Goal: Task Accomplishment & Management: Complete application form

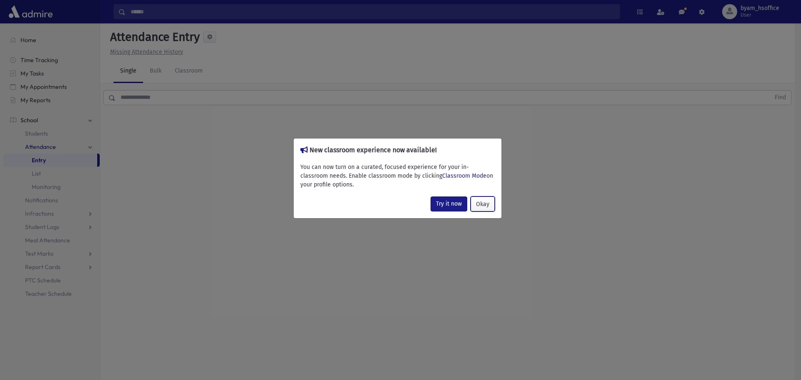
click at [482, 204] on button "Okay" at bounding box center [483, 204] width 24 height 15
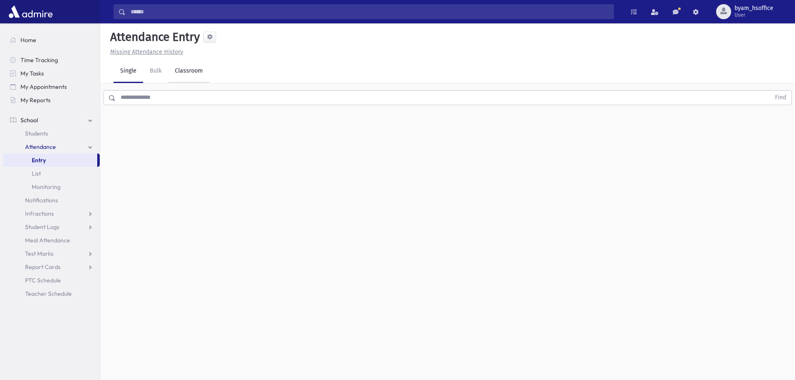
click at [190, 72] on link "Classroom" at bounding box center [188, 71] width 41 height 23
click at [227, 111] on div "--Select One--" at bounding box center [227, 108] width 83 height 9
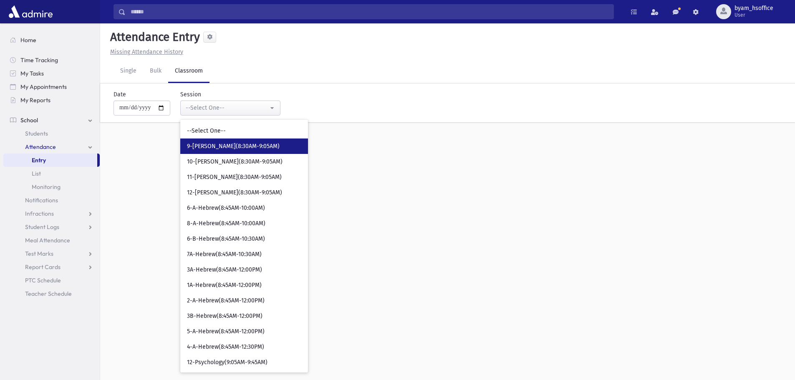
click at [252, 147] on span "9-Davening(8:30AM-9:05AM)" at bounding box center [233, 146] width 93 height 8
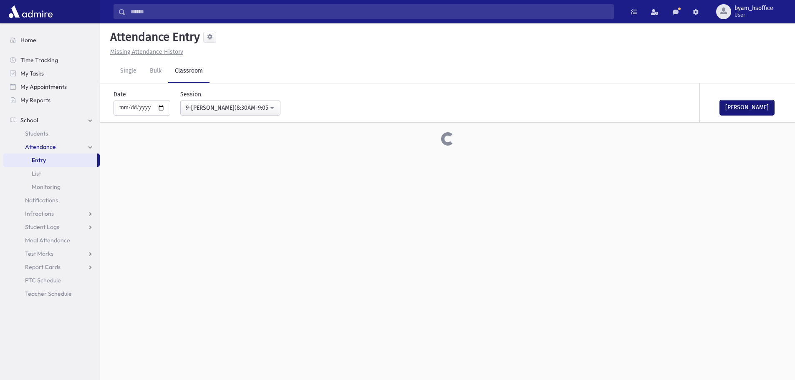
click at [748, 106] on button "Mark Done" at bounding box center [747, 107] width 54 height 15
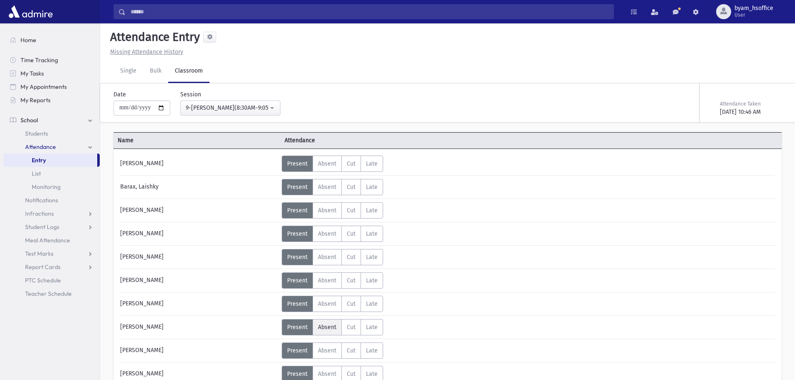
click at [326, 329] on span "Absent" at bounding box center [327, 327] width 18 height 7
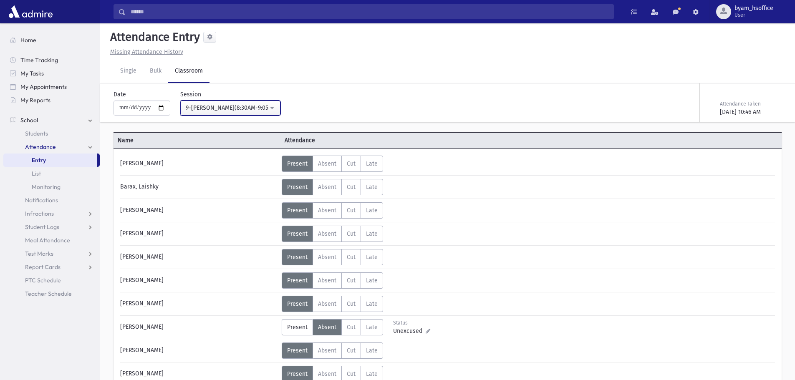
click at [236, 108] on div "9-Davening(8:30AM-9:05AM)" at bounding box center [227, 108] width 83 height 9
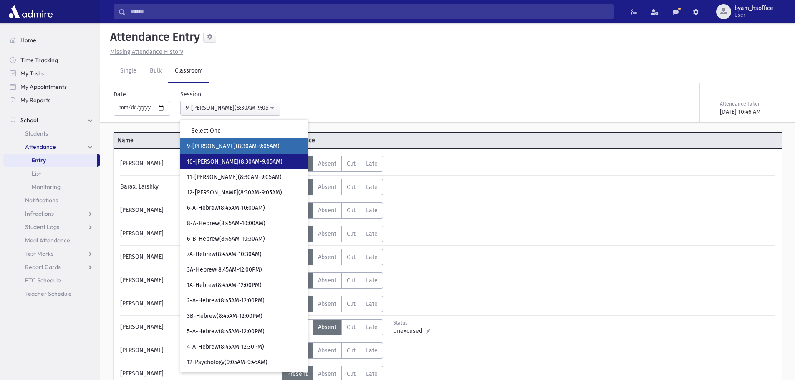
click at [244, 155] on link "10-Davening(8:30AM-9:05AM)" at bounding box center [244, 161] width 128 height 15
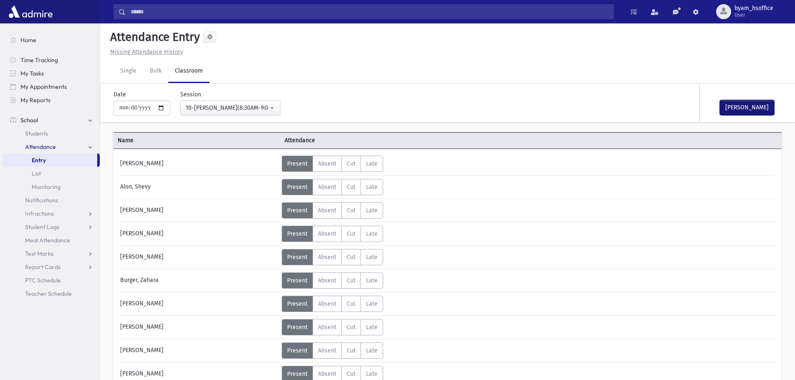
click at [758, 108] on button "[PERSON_NAME]" at bounding box center [747, 107] width 54 height 15
click at [237, 106] on div "10-[PERSON_NAME](8:30AM-9:05AM)" at bounding box center [227, 108] width 83 height 9
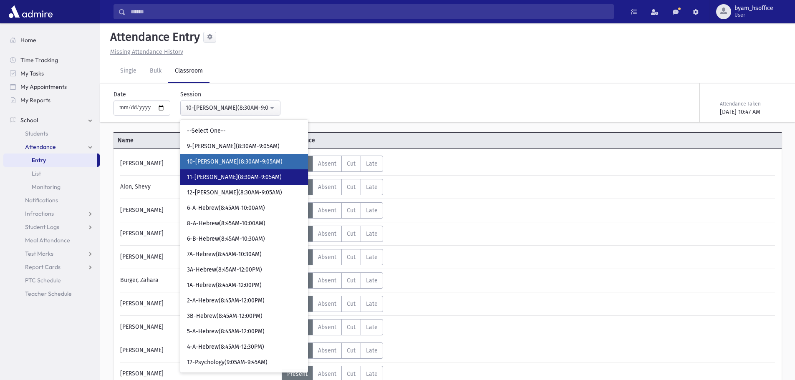
click at [229, 170] on link "11-[PERSON_NAME](8:30AM-9:05AM)" at bounding box center [244, 176] width 128 height 15
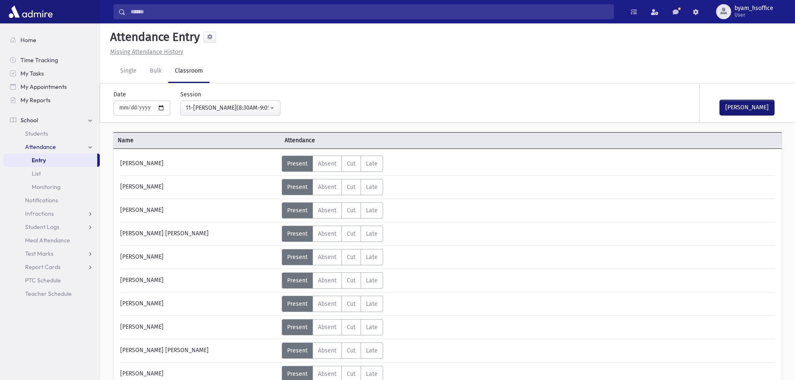
click at [746, 106] on button "[PERSON_NAME]" at bounding box center [747, 107] width 54 height 15
click at [220, 108] on div "11-[PERSON_NAME](8:30AM-9:05AM)" at bounding box center [227, 108] width 83 height 9
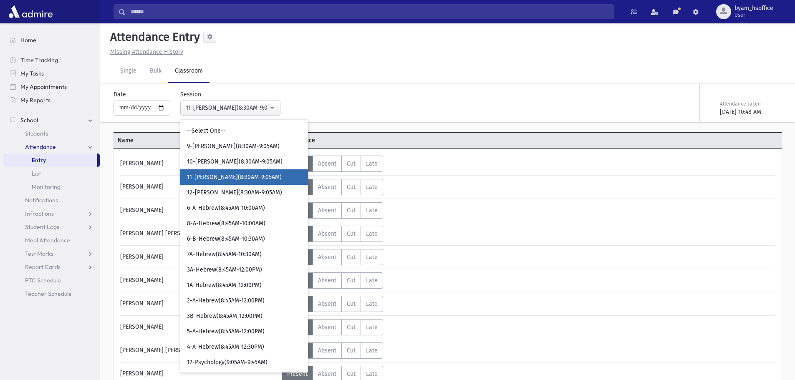
click at [465, 78] on div "Single Bulk Classroom" at bounding box center [455, 71] width 682 height 23
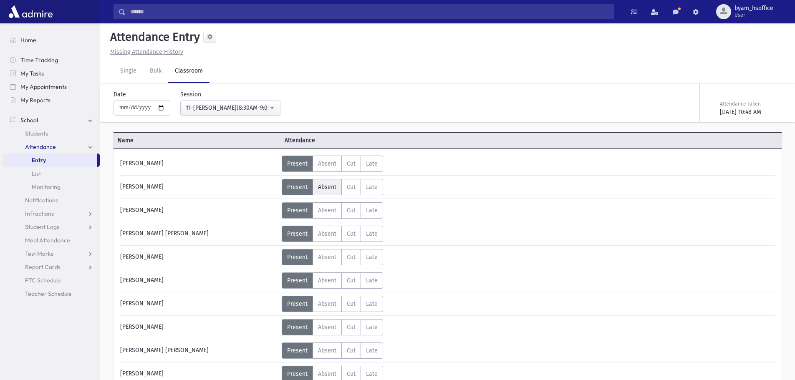
drag, startPoint x: 326, startPoint y: 187, endPoint x: 375, endPoint y: 201, distance: 50.6
click at [327, 188] on span "Absent" at bounding box center [327, 187] width 18 height 7
click at [332, 213] on span "Absent" at bounding box center [327, 210] width 18 height 7
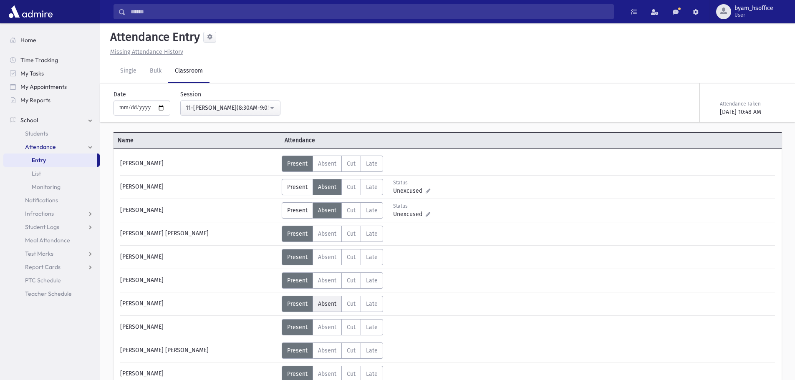
click at [328, 303] on span "Absent" at bounding box center [327, 303] width 18 height 7
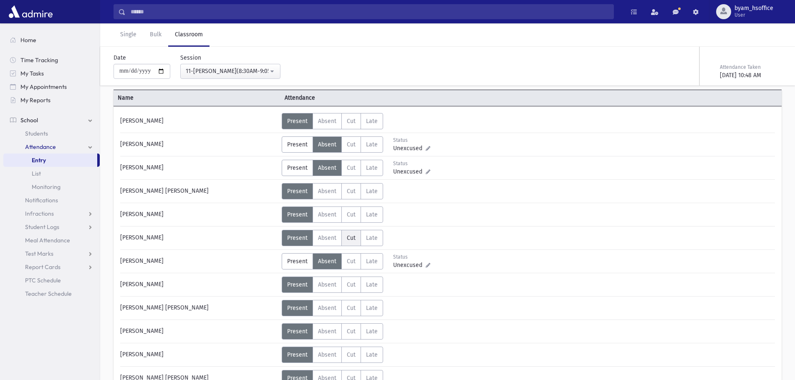
scroll to position [83, 0]
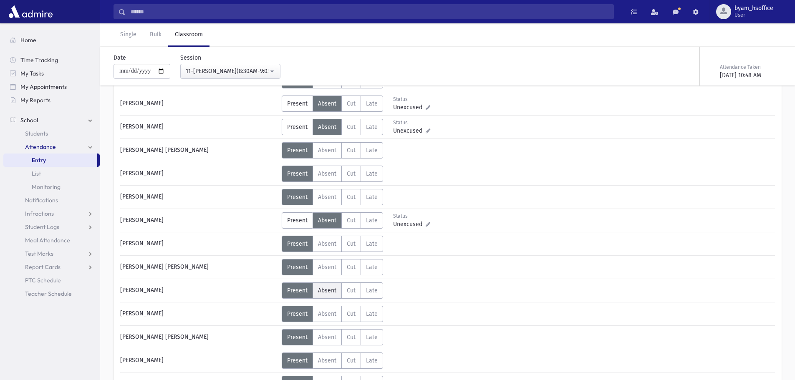
click at [340, 289] on label "Absent A" at bounding box center [327, 291] width 29 height 16
click at [262, 71] on div "11-[PERSON_NAME](8:30AM-9:05AM)" at bounding box center [227, 71] width 83 height 9
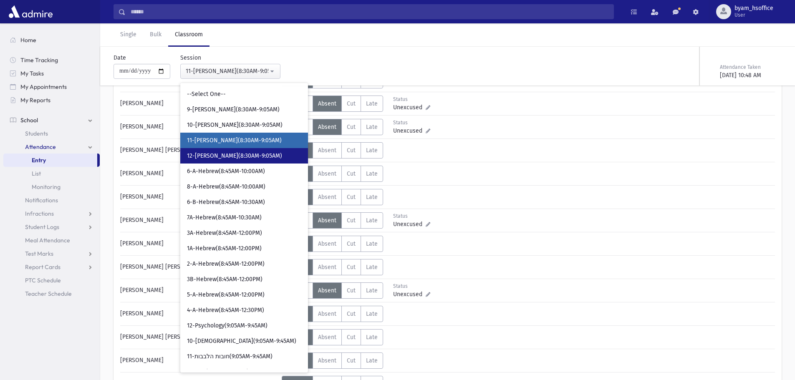
click at [257, 154] on span "12-[PERSON_NAME](8:30AM-9:05AM)" at bounding box center [234, 156] width 95 height 8
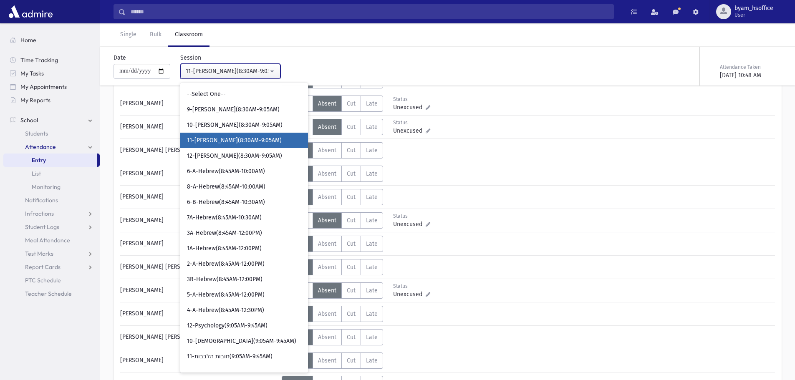
scroll to position [19, 0]
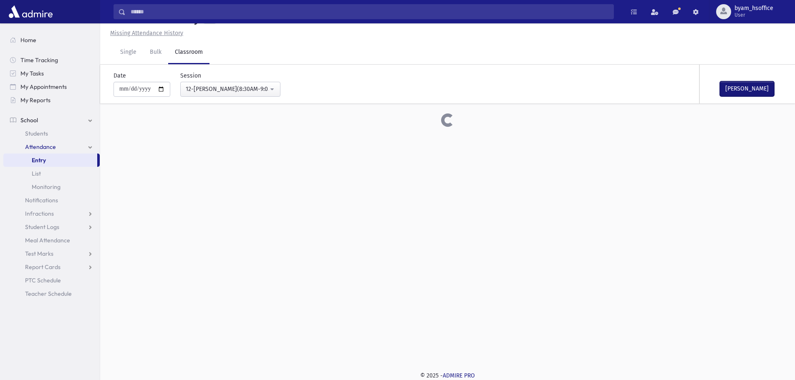
click at [753, 86] on button "[PERSON_NAME]" at bounding box center [747, 88] width 54 height 15
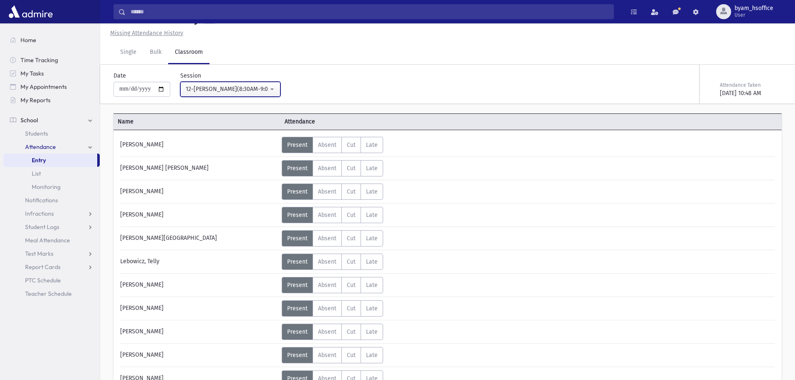
click at [278, 92] on button "12-[PERSON_NAME](8:30AM-9:05AM)" at bounding box center [230, 89] width 100 height 15
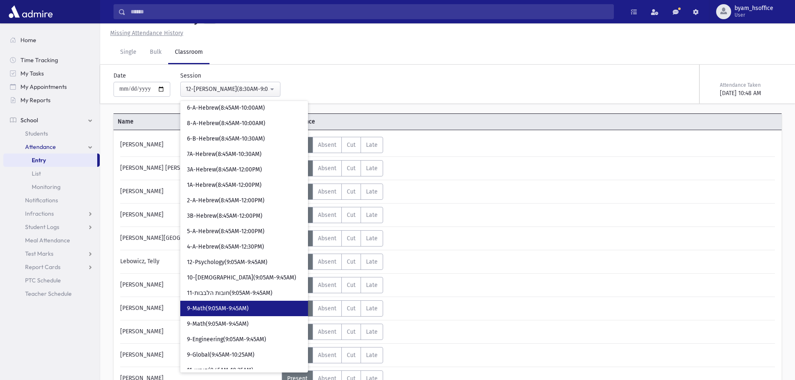
scroll to position [83, 0]
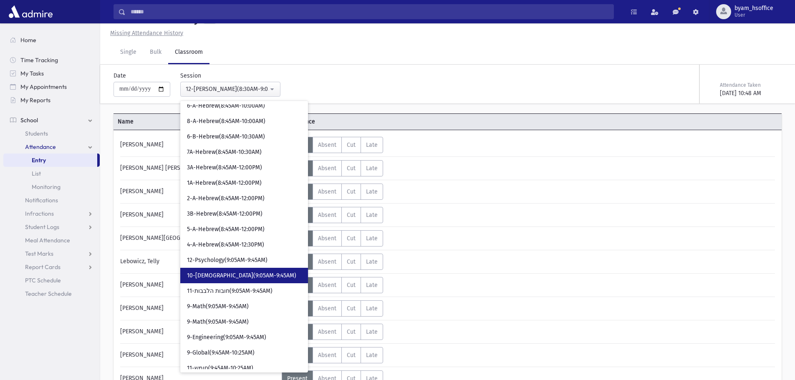
click at [258, 280] on link "10-[DEMOGRAPHIC_DATA](9:05AM-9:45AM)" at bounding box center [244, 275] width 128 height 15
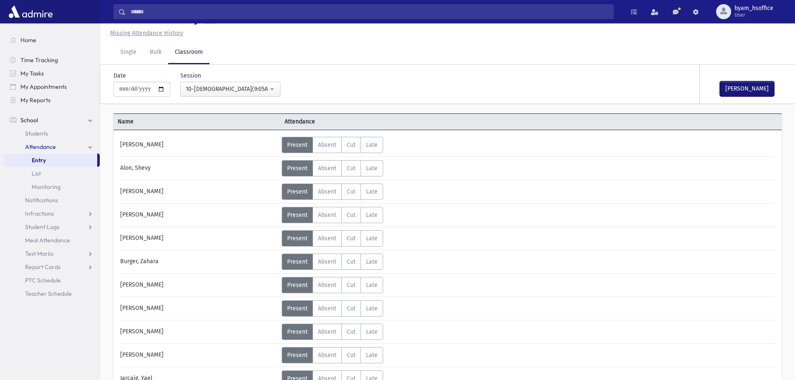
click at [741, 83] on button "[PERSON_NAME]" at bounding box center [747, 88] width 54 height 15
click at [273, 89] on button "10-[DEMOGRAPHIC_DATA](9:05AM-9:45AM)" at bounding box center [230, 89] width 100 height 15
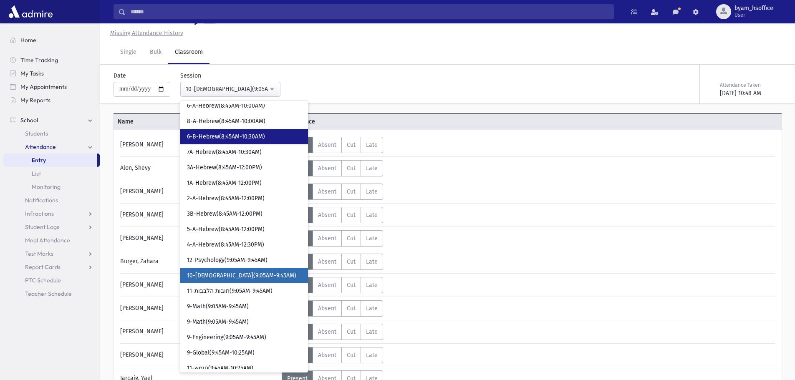
scroll to position [122, 0]
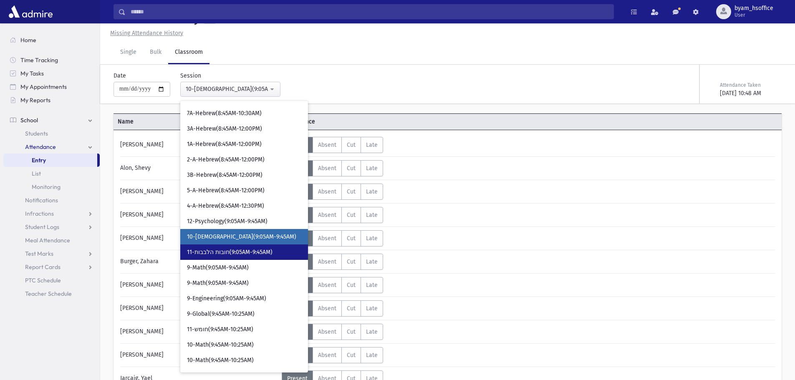
click at [244, 257] on link "11-חובות הלבבות(9:05AM-9:45AM)" at bounding box center [244, 252] width 128 height 15
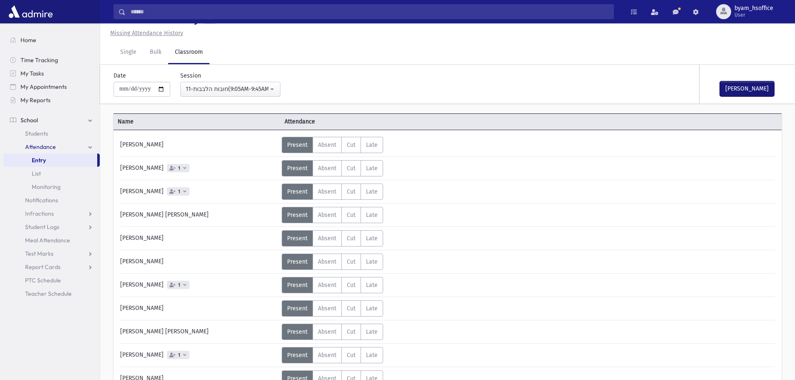
click at [758, 88] on button "[PERSON_NAME]" at bounding box center [747, 88] width 54 height 15
click at [371, 168] on span "Late" at bounding box center [372, 168] width 12 height 7
click at [370, 194] on span "Late" at bounding box center [372, 191] width 12 height 7
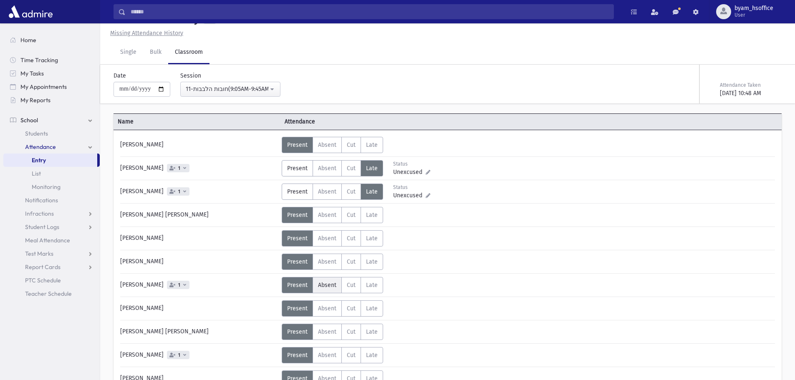
click at [327, 288] on span "Absent" at bounding box center [327, 285] width 18 height 7
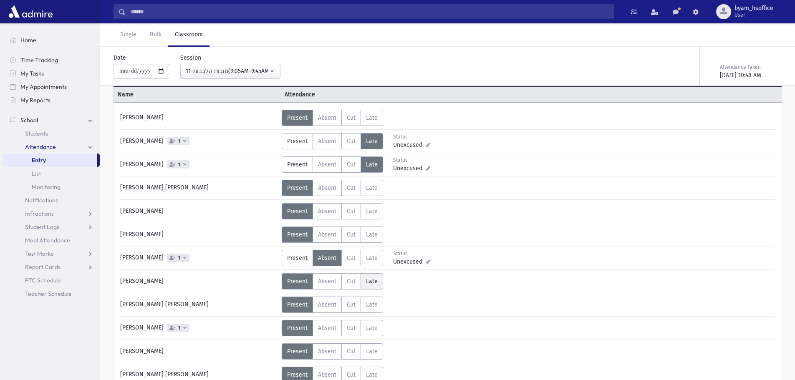
scroll to position [61, 0]
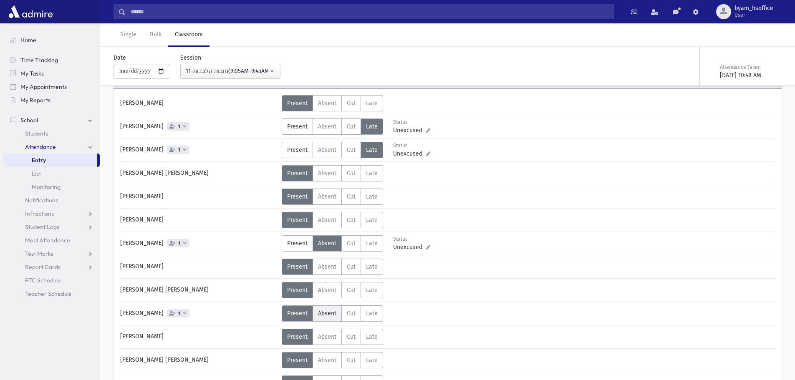
click at [325, 315] on span "Absent" at bounding box center [327, 313] width 18 height 7
click at [240, 72] on div "11-חובות הלבבות(9:05AM-9:45AM)" at bounding box center [227, 71] width 83 height 9
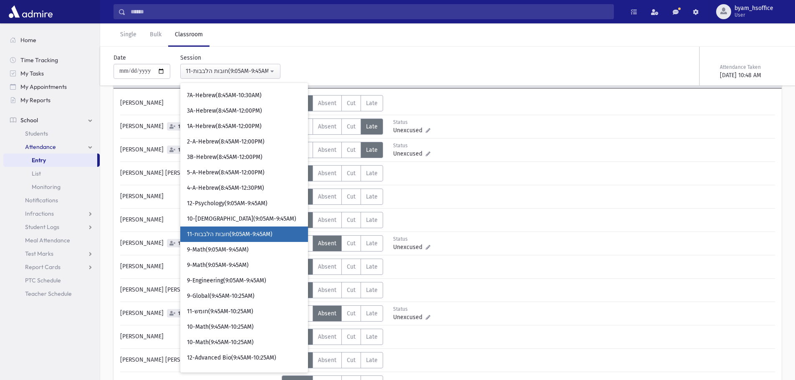
scroll to position [129, 0]
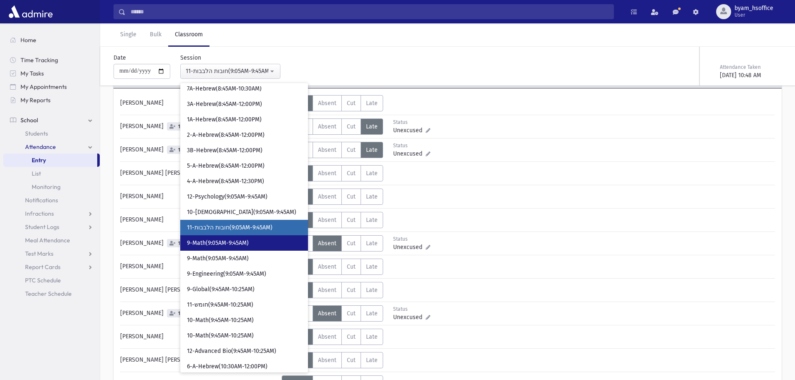
click at [249, 241] on span "9-Math(9:05AM-9:45AM)" at bounding box center [218, 243] width 62 height 8
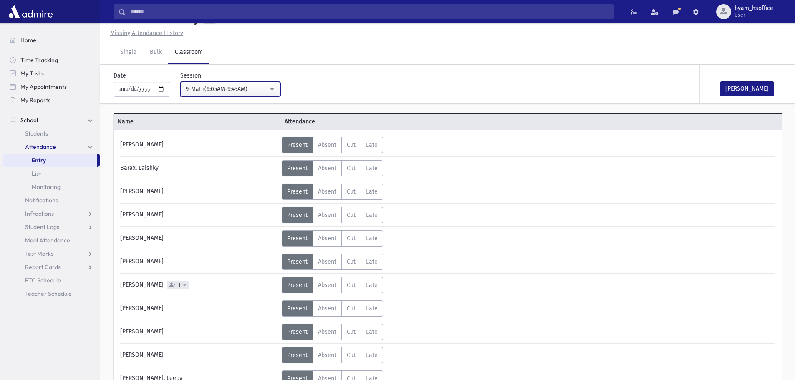
scroll to position [61, 0]
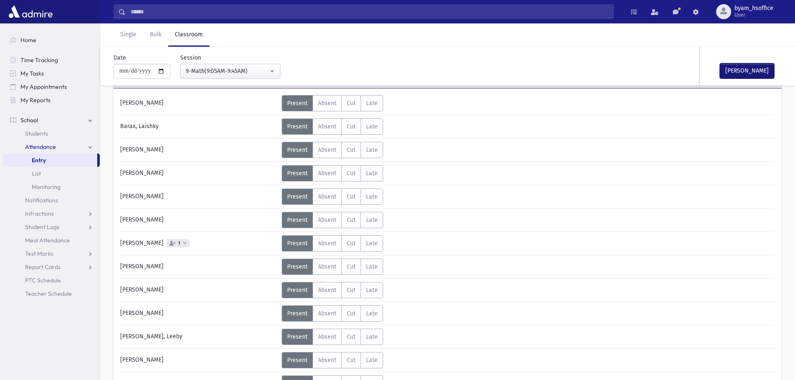
click at [760, 70] on button "[PERSON_NAME]" at bounding box center [747, 70] width 54 height 15
drag, startPoint x: 327, startPoint y: 246, endPoint x: 351, endPoint y: 252, distance: 24.4
click at [327, 246] on span "Absent" at bounding box center [327, 243] width 18 height 7
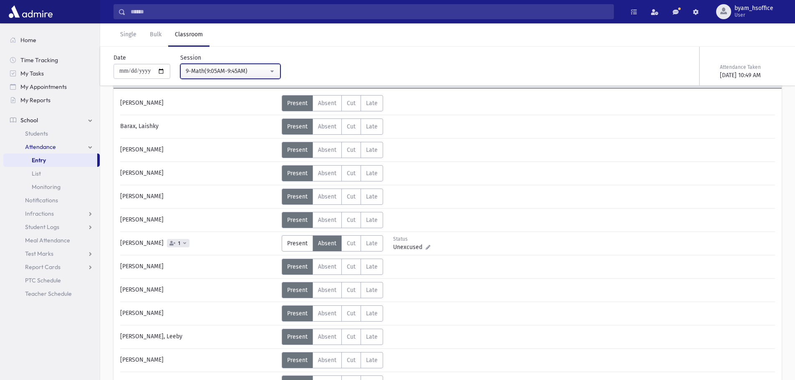
click at [267, 72] on div "9-Math(9:05AM-9:45AM)" at bounding box center [227, 71] width 83 height 9
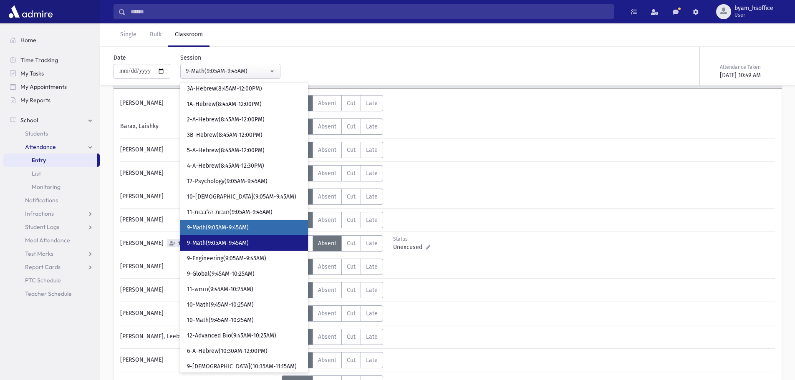
click at [231, 240] on span "9-Math(9:05AM-9:45AM)" at bounding box center [218, 243] width 62 height 8
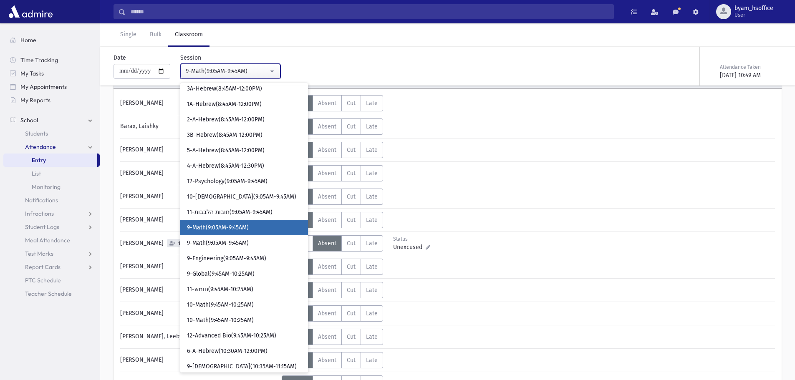
scroll to position [19, 0]
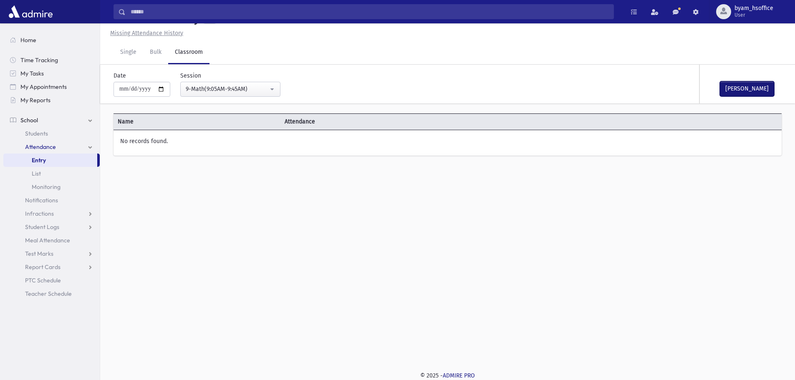
click at [771, 92] on button "[PERSON_NAME]" at bounding box center [747, 88] width 54 height 15
click at [260, 88] on div "9-Math(9:05AM-9:45AM)" at bounding box center [227, 89] width 83 height 9
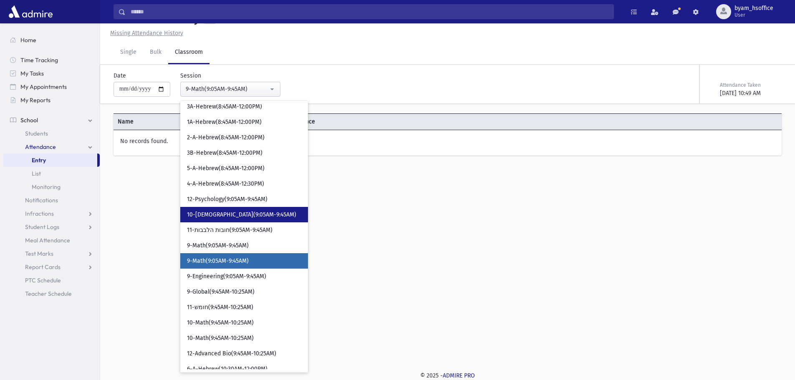
scroll to position [169, 0]
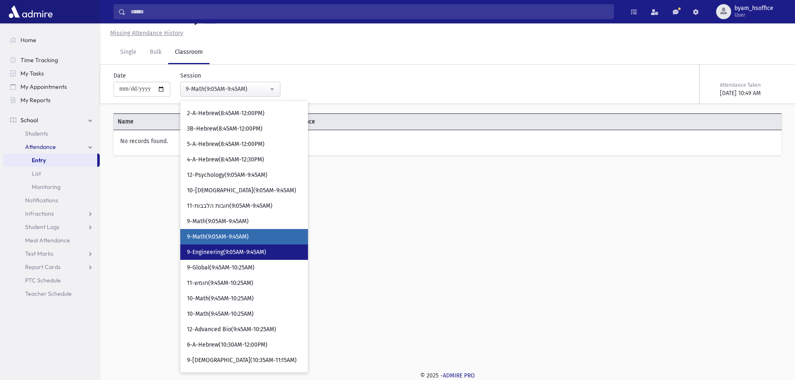
click at [235, 253] on span "9-Engineering(9:05AM-9:45AM)" at bounding box center [226, 252] width 79 height 8
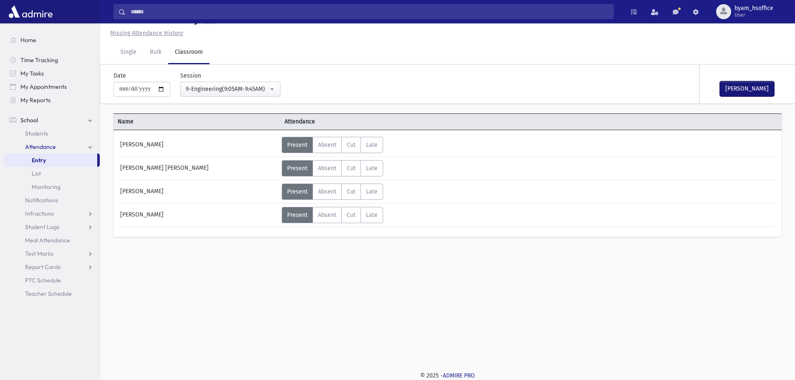
click at [749, 91] on button "[PERSON_NAME]" at bounding box center [747, 88] width 54 height 15
click at [268, 86] on div "9-Engineering(9:05AM-9:45AM)" at bounding box center [227, 89] width 83 height 9
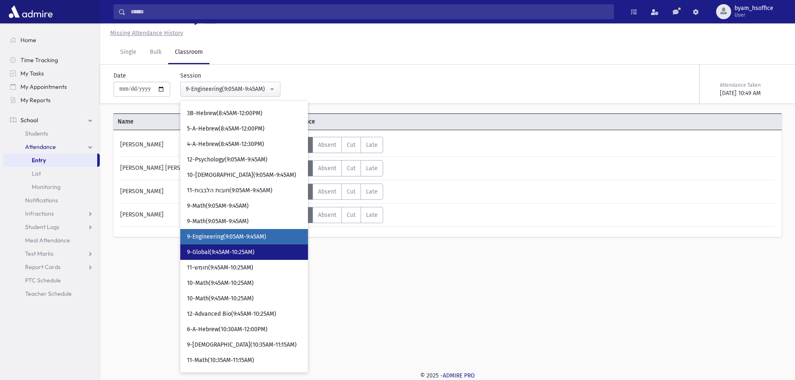
click at [247, 259] on link "9-Global(9:45AM-10:25AM)" at bounding box center [244, 252] width 128 height 15
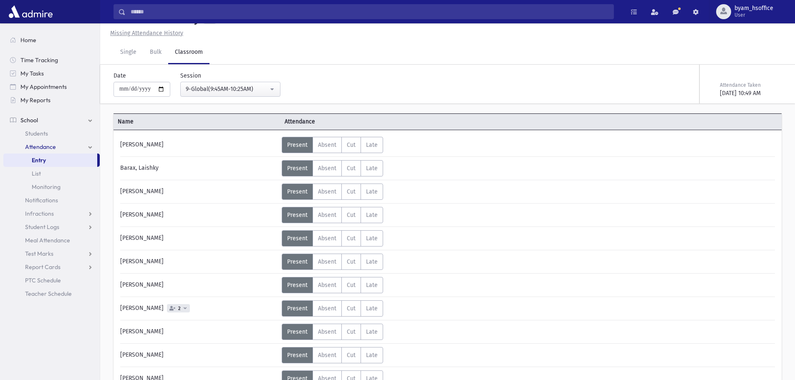
click at [770, 84] on div "Attendance Taken" at bounding box center [750, 85] width 60 height 8
click at [237, 87] on div "9-Global(9:45AM-10:25AM)" at bounding box center [227, 89] width 83 height 9
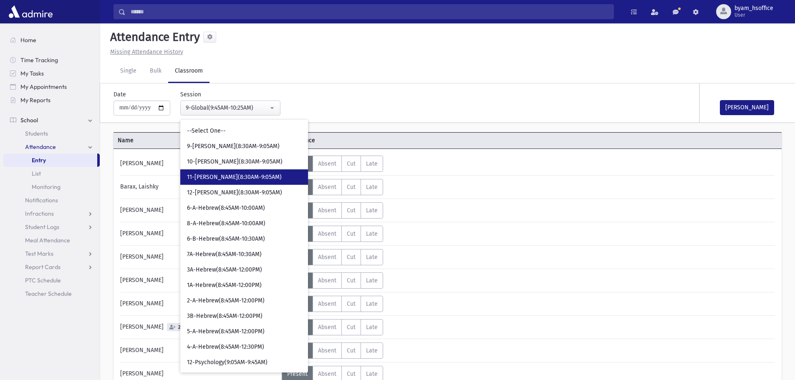
click at [226, 183] on link "11-[PERSON_NAME](8:30AM-9:05AM)" at bounding box center [244, 176] width 128 height 15
select select "****"
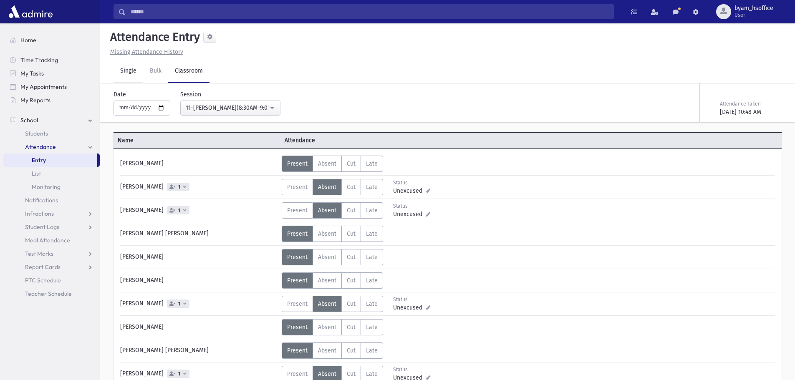
click at [125, 73] on link "Single" at bounding box center [129, 71] width 30 height 23
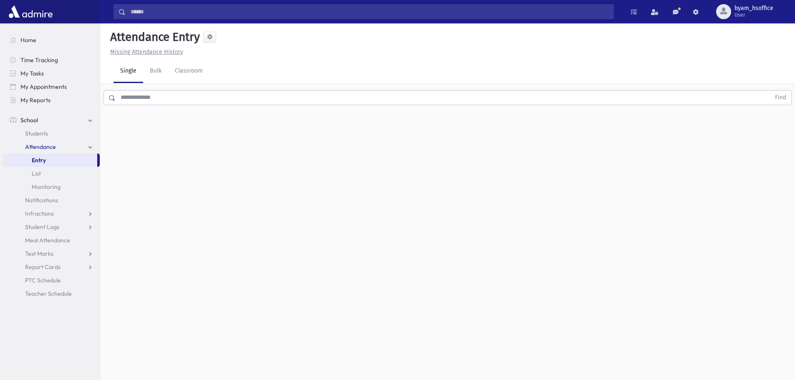
click at [169, 97] on input "text" at bounding box center [443, 97] width 655 height 15
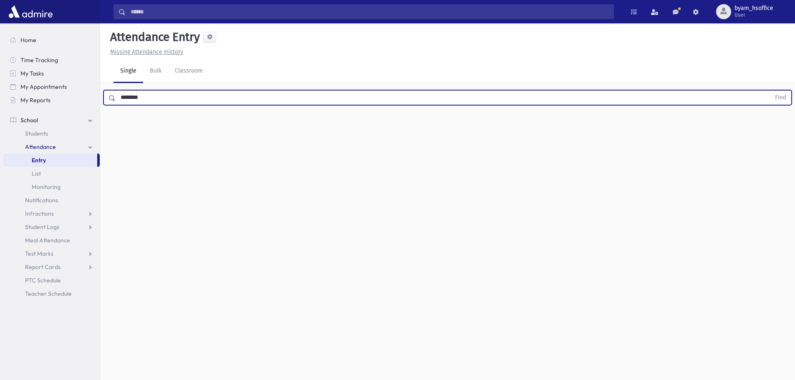
type input "********"
click at [770, 91] on button "Find" at bounding box center [780, 98] width 21 height 14
click at [773, 124] on icon "button" at bounding box center [773, 124] width 6 height 7
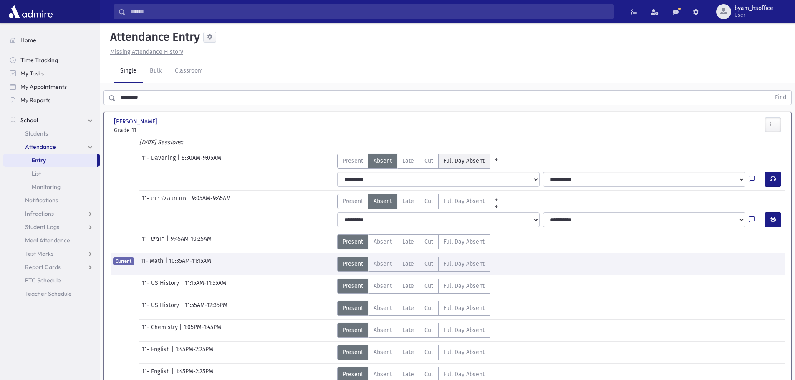
click at [469, 160] on span "Full Day Absent" at bounding box center [464, 161] width 41 height 9
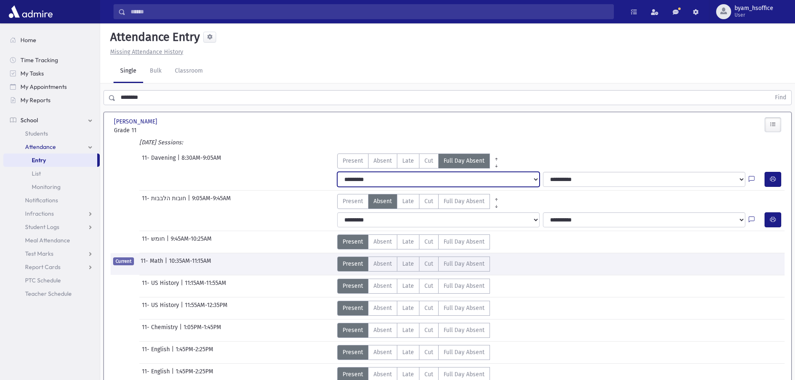
drag, startPoint x: 448, startPoint y: 179, endPoint x: 445, endPoint y: 185, distance: 6.9
click at [448, 179] on select "**********" at bounding box center [438, 179] width 202 height 15
select select "*******"
click at [337, 172] on select "**********" at bounding box center [438, 179] width 202 height 15
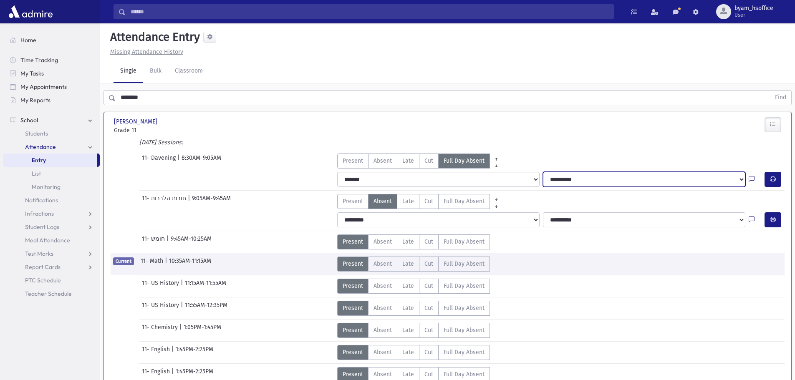
click at [574, 182] on select "**********" at bounding box center [644, 179] width 202 height 15
select select "****"
click at [543, 172] on select "**********" at bounding box center [644, 179] width 202 height 15
click at [50, 161] on link "Entry" at bounding box center [50, 160] width 94 height 13
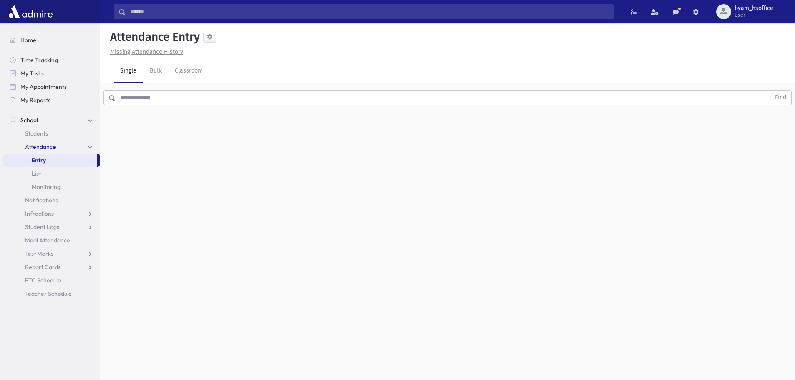
drag, startPoint x: 152, startPoint y: 106, endPoint x: 155, endPoint y: 103, distance: 4.4
click at [152, 106] on div "Find" at bounding box center [447, 95] width 695 height 25
click at [159, 99] on input "text" at bounding box center [443, 97] width 655 height 15
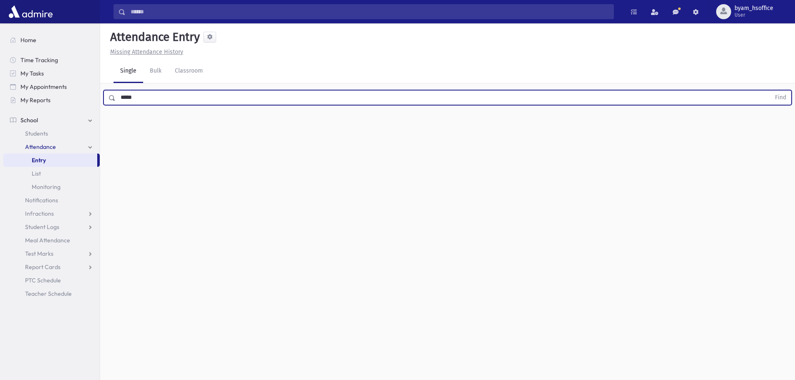
type input "*****"
click at [770, 91] on button "Find" at bounding box center [780, 98] width 21 height 14
click at [772, 126] on icon "button" at bounding box center [773, 124] width 6 height 7
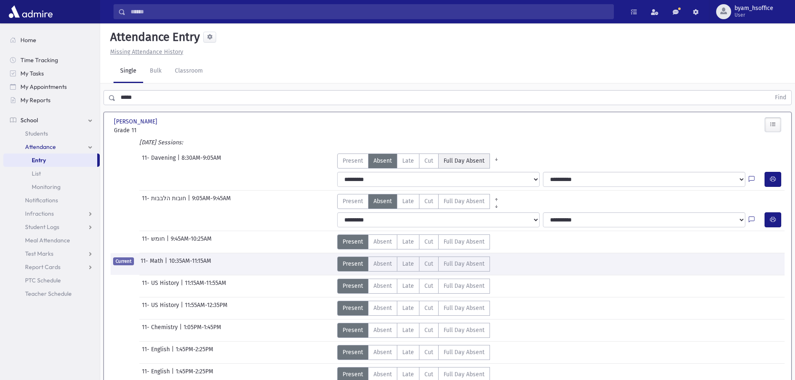
click at [465, 163] on span "Full Day Absent" at bounding box center [464, 161] width 41 height 9
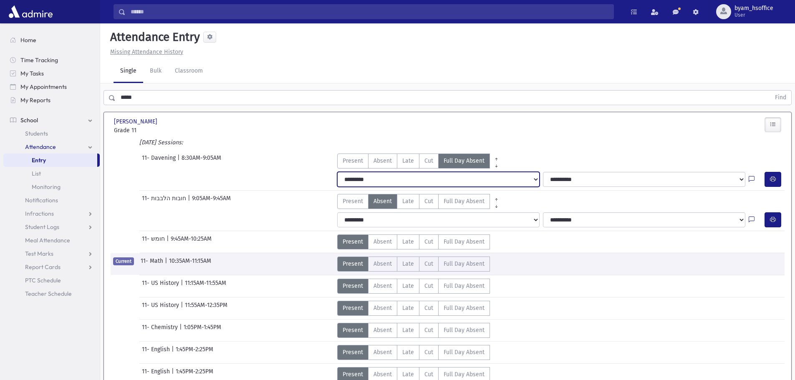
drag, startPoint x: 451, startPoint y: 174, endPoint x: 430, endPoint y: 185, distance: 23.6
click at [451, 174] on select "**********" at bounding box center [438, 179] width 202 height 15
select select "*******"
click at [337, 172] on select "**********" at bounding box center [438, 179] width 202 height 15
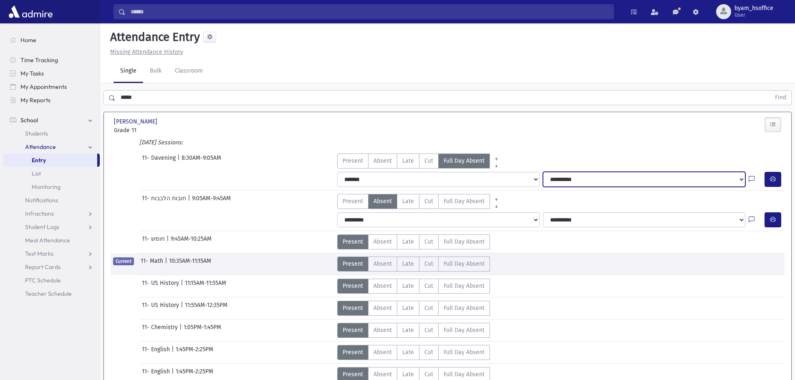
click at [602, 180] on select "**********" at bounding box center [644, 179] width 202 height 15
click at [558, 149] on div "Today's Sessions:" at bounding box center [448, 144] width 674 height 12
click at [50, 162] on link "Entry" at bounding box center [50, 160] width 94 height 13
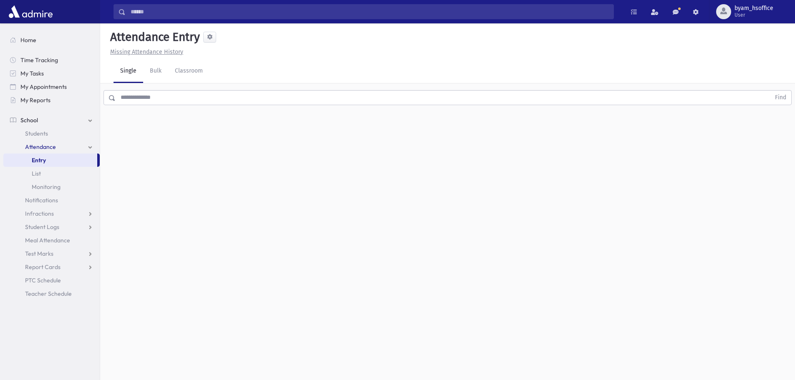
drag, startPoint x: 632, startPoint y: 237, endPoint x: 628, endPoint y: 240, distance: 5.4
click at [632, 237] on div "Attendance Entry Missing Attendance History Single Bulk Classroom Find 0 record…" at bounding box center [447, 201] width 695 height 357
click at [36, 156] on link "Entry" at bounding box center [50, 160] width 94 height 13
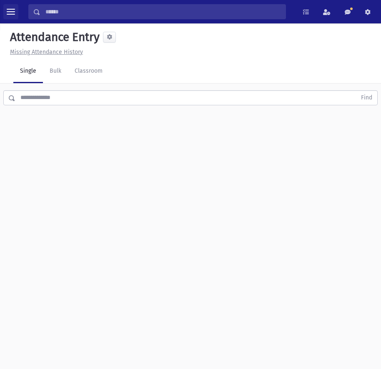
click at [4, 10] on button "toggle menu" at bounding box center [10, 11] width 15 height 15
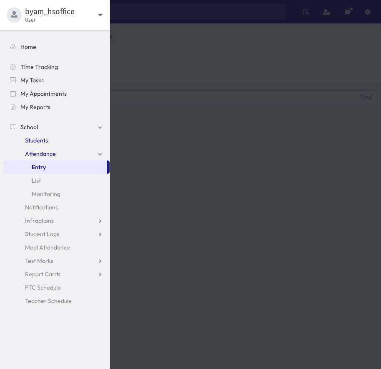
click at [51, 143] on link "Students" at bounding box center [56, 140] width 106 height 13
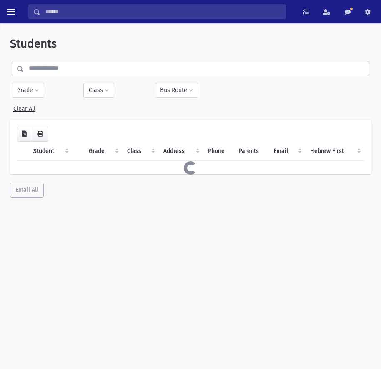
select select
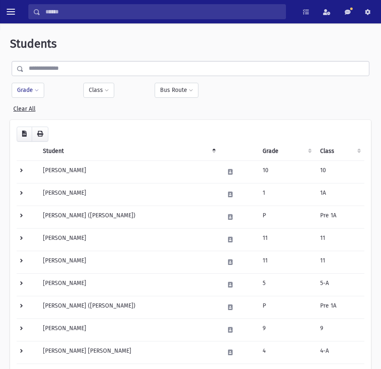
click at [36, 95] on button "Grade" at bounding box center [28, 90] width 33 height 15
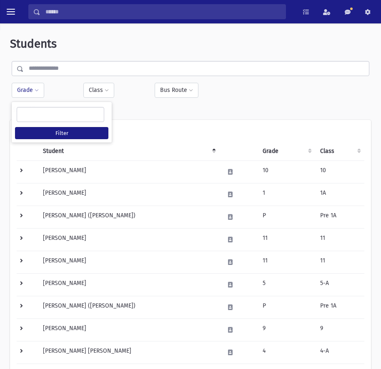
click at [51, 117] on ul at bounding box center [60, 113] width 87 height 13
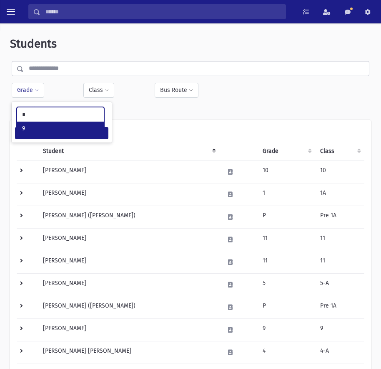
type input "*"
select select "**"
type input "**"
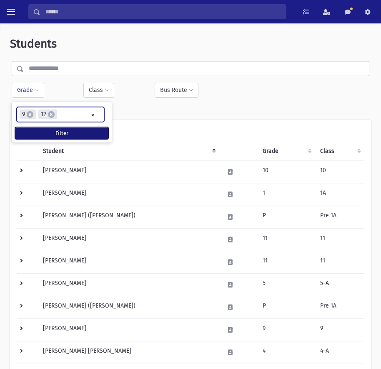
click at [64, 131] on button "Filter" at bounding box center [61, 133] width 93 height 12
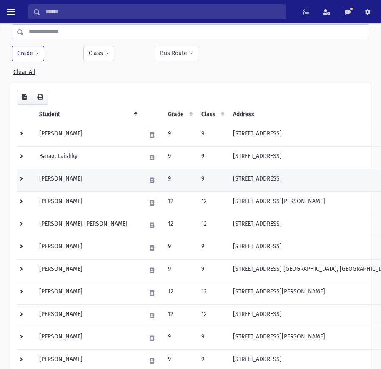
scroll to position [42, 0]
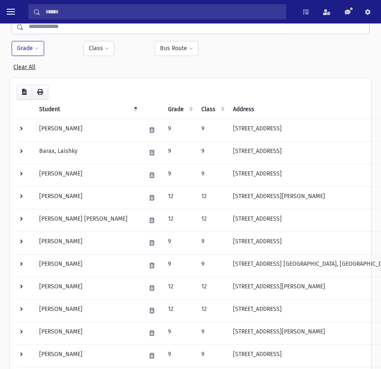
click at [174, 106] on th "Grade" at bounding box center [179, 109] width 33 height 19
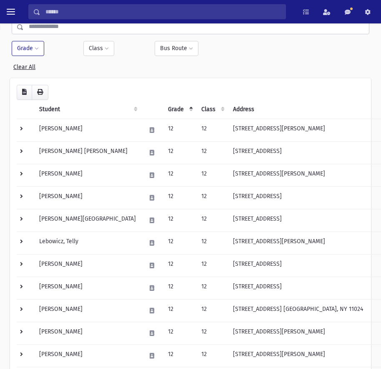
click at [164, 107] on th "Grade" at bounding box center [179, 109] width 33 height 19
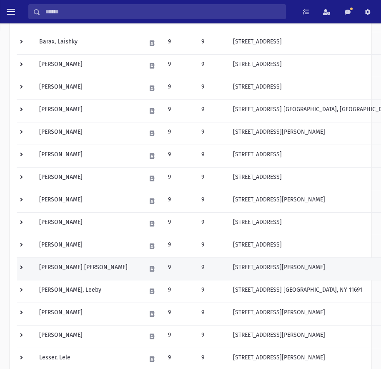
scroll to position [167, 0]
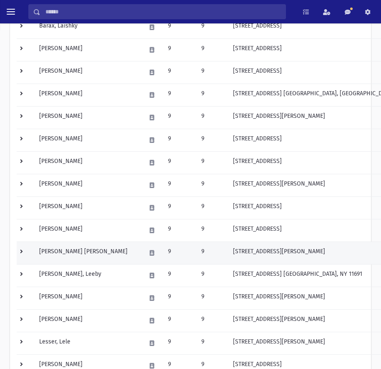
click at [79, 248] on td "[PERSON_NAME] [PERSON_NAME]" at bounding box center [87, 252] width 107 height 23
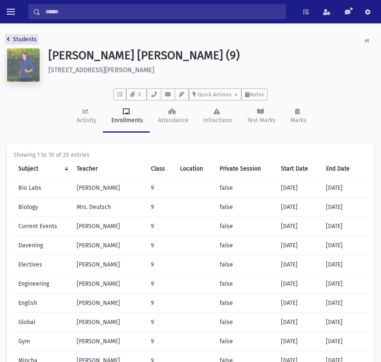
click at [12, 43] on link "Students" at bounding box center [22, 39] width 30 height 7
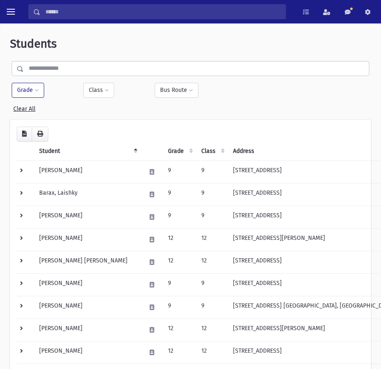
click at [163, 153] on th "Grade" at bounding box center [179, 150] width 33 height 19
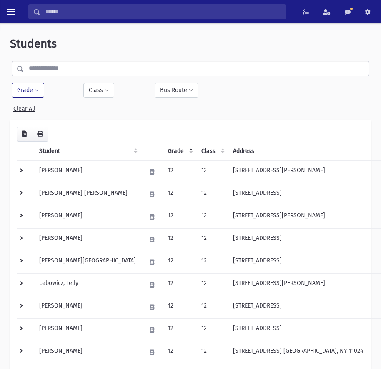
click at [163, 153] on th "Grade" at bounding box center [179, 150] width 33 height 19
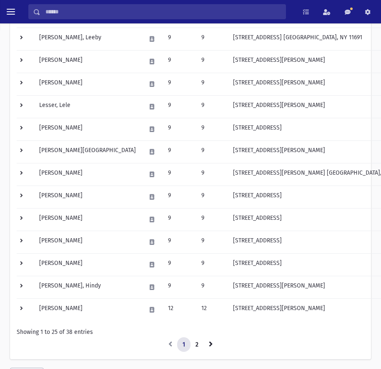
scroll to position [446, 0]
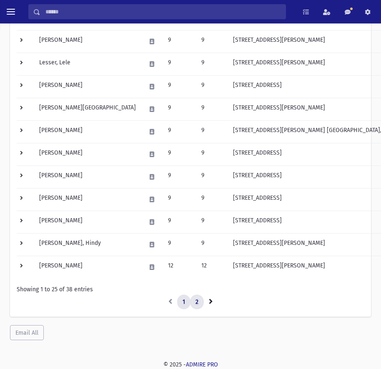
click at [197, 300] on link "2" at bounding box center [197, 301] width 14 height 15
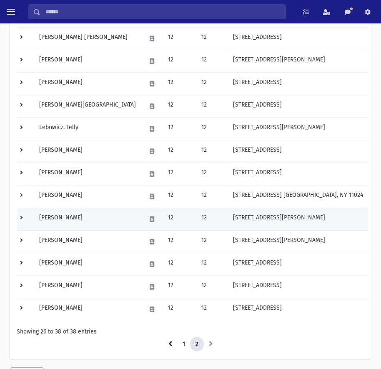
scroll to position [134, 0]
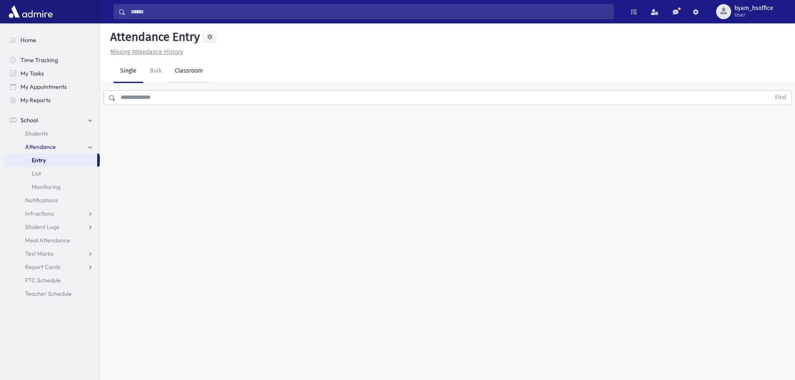
drag, startPoint x: 194, startPoint y: 75, endPoint x: 193, endPoint y: 80, distance: 5.1
click at [194, 75] on link "Classroom" at bounding box center [188, 71] width 41 height 23
click at [252, 111] on div "--Select One--" at bounding box center [227, 108] width 83 height 9
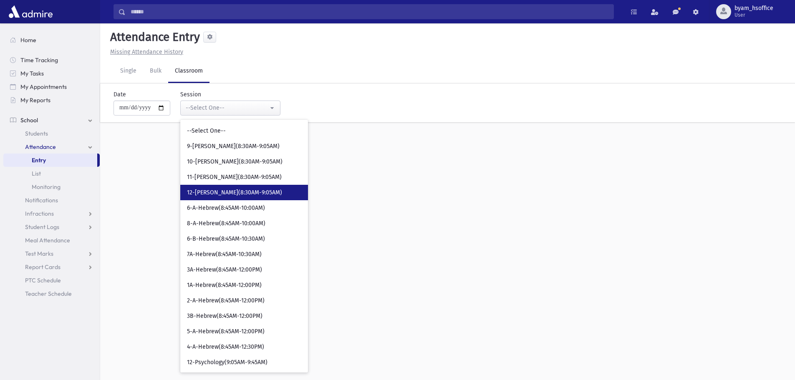
click at [251, 196] on span "12-[PERSON_NAME](8:30AM-9:05AM)" at bounding box center [234, 193] width 95 height 8
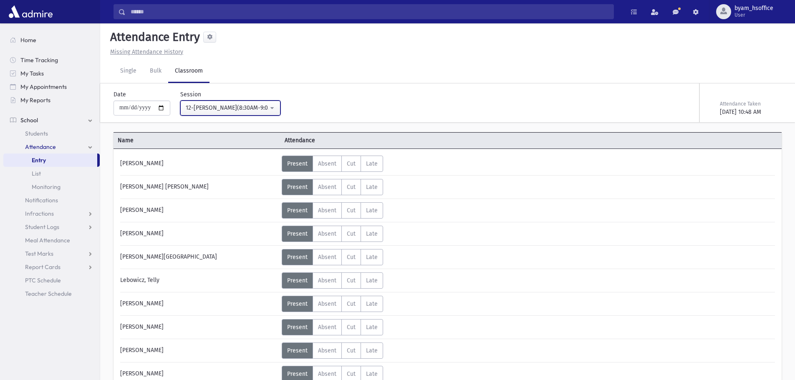
click at [248, 109] on div "12-[PERSON_NAME](8:30AM-9:05AM)" at bounding box center [227, 108] width 83 height 9
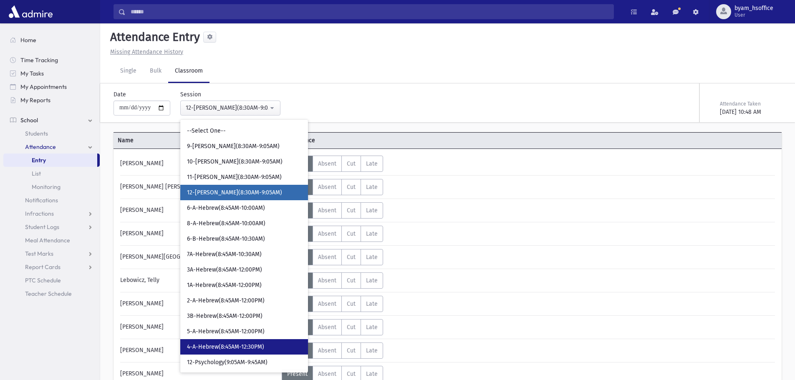
scroll to position [83, 0]
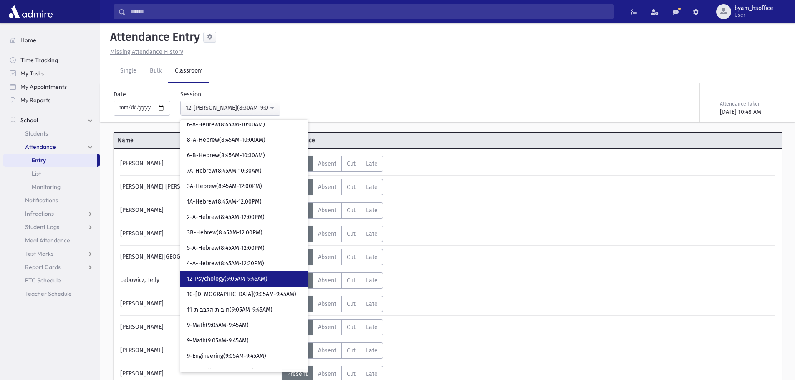
click at [276, 276] on link "12-Psychology(9:05AM-9:45AM)" at bounding box center [244, 278] width 128 height 15
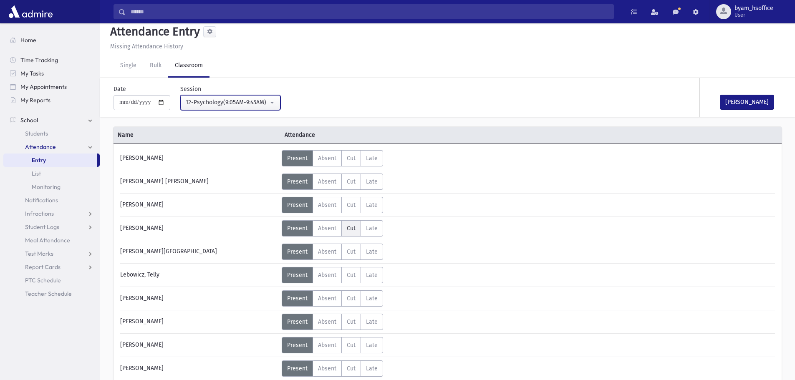
scroll to position [42, 0]
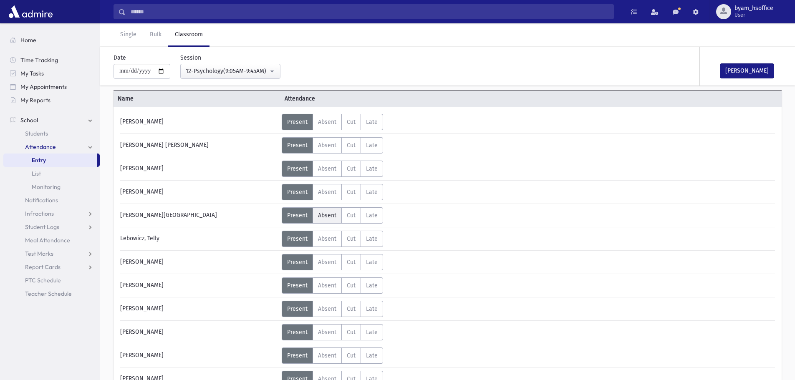
click at [327, 216] on span "Absent" at bounding box center [327, 215] width 18 height 7
click at [752, 67] on button "[PERSON_NAME]" at bounding box center [747, 70] width 54 height 15
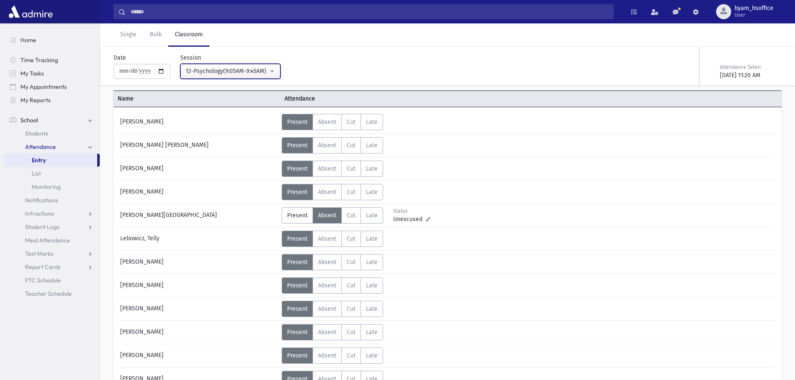
click at [248, 70] on div "12-Psychology(9:05AM-9:45AM)" at bounding box center [227, 71] width 83 height 9
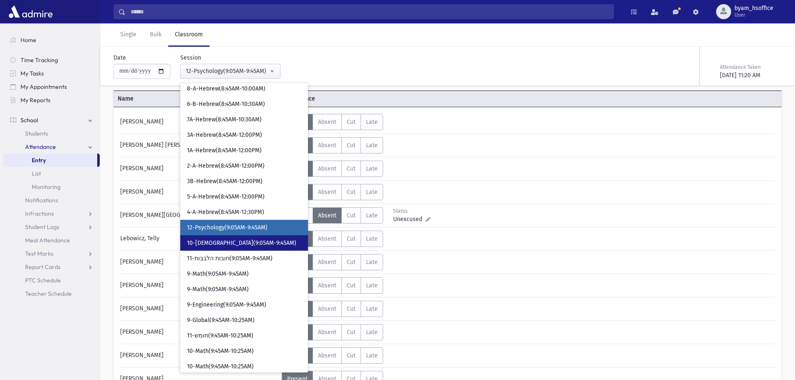
click at [257, 240] on link "10-[DEMOGRAPHIC_DATA](9:05AM-9:45AM)" at bounding box center [244, 242] width 128 height 15
select select "****"
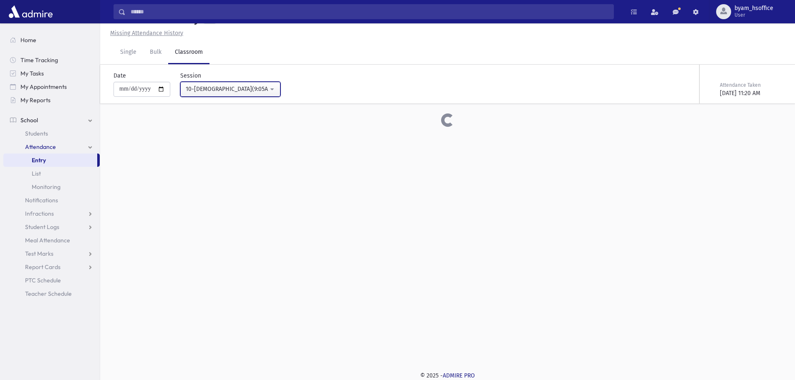
scroll to position [42, 0]
